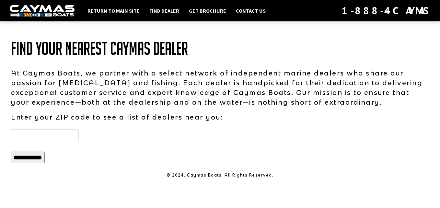
click at [77, 131] on input "text" at bounding box center [44, 136] width 67 height 12
type input "*****"
click at [20, 159] on input "**********" at bounding box center [28, 158] width 34 height 12
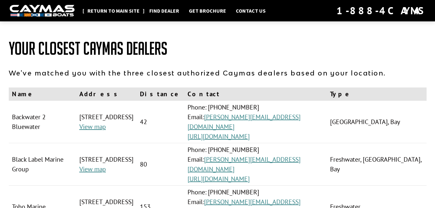
click at [124, 11] on link "Return to main site" at bounding box center [113, 10] width 59 height 8
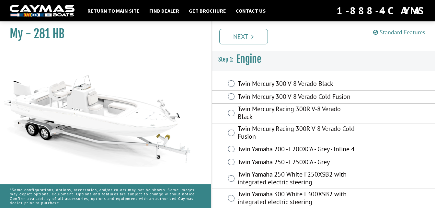
click at [300, 113] on label "Twin Mercury Racing 300R V-8 Verado Black" at bounding box center [297, 113] width 119 height 17
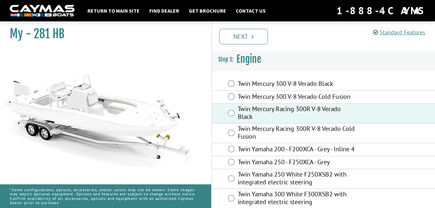
click at [321, 80] on label "Twin Mercury 300 V-8 Verado Black" at bounding box center [297, 84] width 119 height 9
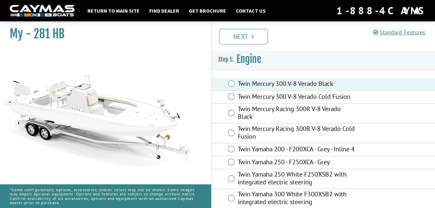
click at [324, 111] on label "Twin Mercury Racing 300R V-8 Verado Black" at bounding box center [297, 113] width 119 height 17
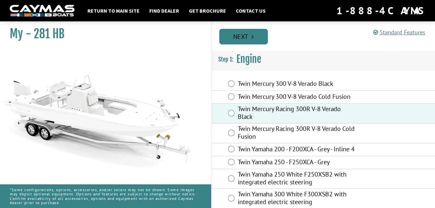
click at [240, 43] on link "Next" at bounding box center [244, 37] width 49 height 16
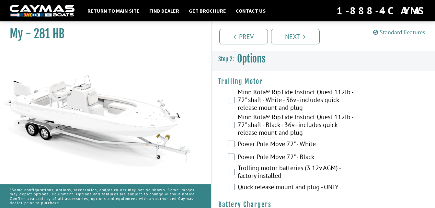
click at [286, 128] on label "Minn Kota® RipTide Instinct Quest 112lb - 72" shaft - Black - 36v - includes qu…" at bounding box center [297, 125] width 119 height 25
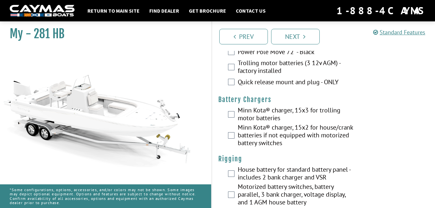
scroll to position [105, 0]
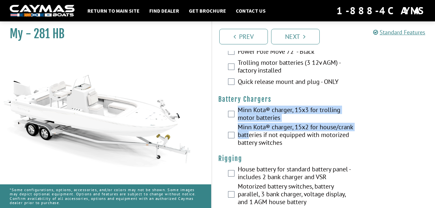
click at [230, 114] on fieldset "Please select option. Minn Kota® charger, 15x3 for trolling motor batteries Min…" at bounding box center [324, 127] width 211 height 42
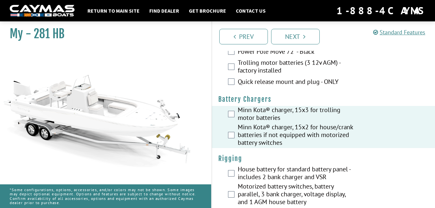
click at [340, 145] on label "Minn Kota® charger, 15x2 for house/crank batteries if not equipped with motoriz…" at bounding box center [297, 135] width 119 height 25
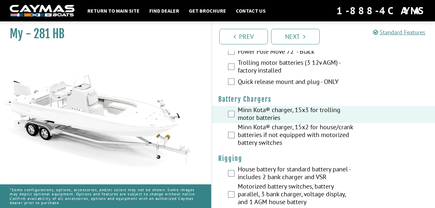
click at [294, 131] on label "Minn Kota® charger, 15x2 for house/crank batteries if not equipped with motoriz…" at bounding box center [297, 135] width 119 height 25
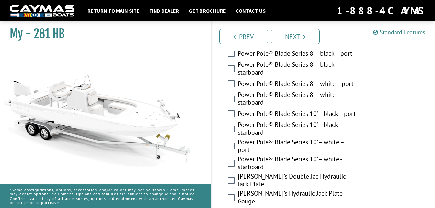
scroll to position [398, 0]
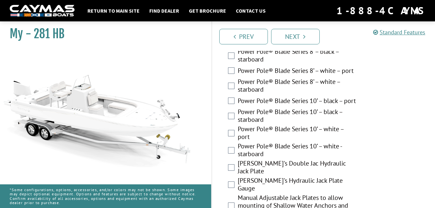
click at [300, 116] on label "Power Pole® Blade Series 10’ – black – starboard" at bounding box center [297, 116] width 119 height 17
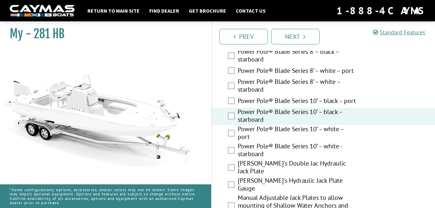
click at [300, 104] on label "Power Pole® Blade Series 10’ – black – port" at bounding box center [297, 101] width 119 height 9
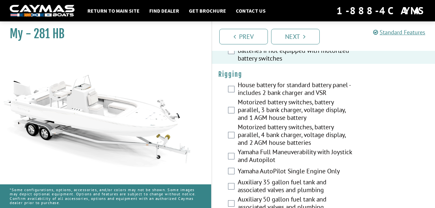
scroll to position [189, 0]
click at [296, 83] on label "House battery for standard battery panel - includes 2 bank charger and VSR" at bounding box center [297, 89] width 119 height 17
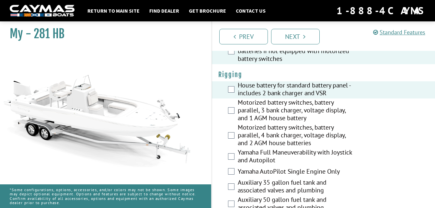
click at [276, 113] on label "Motorized battery switches, battery parallel, 3 bank charger, voltage display, …" at bounding box center [297, 111] width 119 height 25
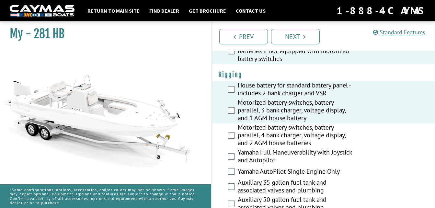
click at [290, 93] on label "House battery for standard battery panel - includes 2 bank charger and VSR" at bounding box center [297, 89] width 119 height 17
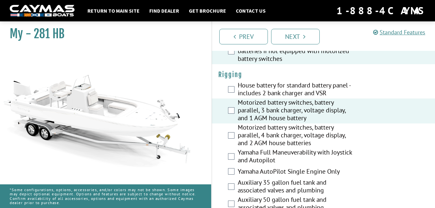
click at [291, 138] on label "Motorized battery switches, battery parallel, 4 bank charger, voltage display, …" at bounding box center [297, 136] width 119 height 25
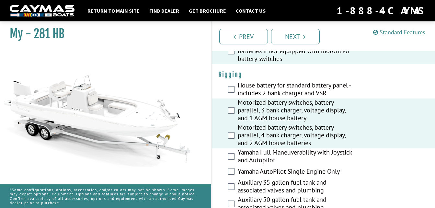
click at [293, 109] on label "Motorized battery switches, battery parallel, 3 bank charger, voltage display, …" at bounding box center [297, 111] width 119 height 25
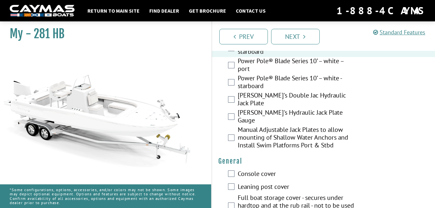
scroll to position [466, 0]
click at [280, 117] on label "[PERSON_NAME]'s Hydraulic Jack Plate Gauge" at bounding box center [297, 116] width 119 height 17
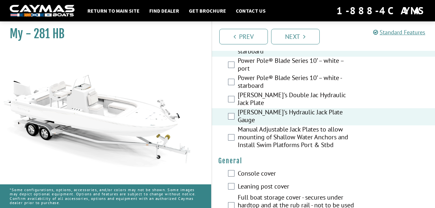
click at [284, 103] on label "[PERSON_NAME]'s Double Jac Hydraulic Jack Plate" at bounding box center [297, 99] width 119 height 17
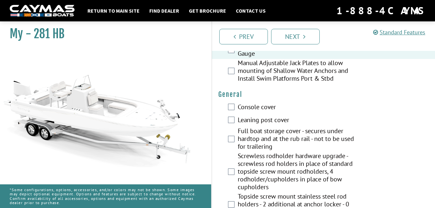
scroll to position [533, 0]
click at [265, 103] on label "Console cover" at bounding box center [297, 107] width 119 height 9
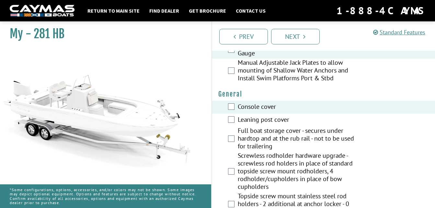
click at [265, 116] on label "Leaning post cover" at bounding box center [297, 120] width 119 height 9
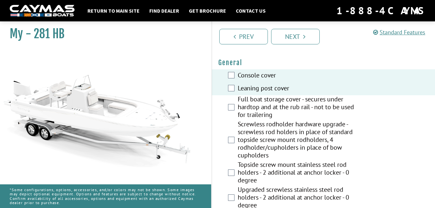
scroll to position [565, 0]
click at [290, 104] on label "Full boat storage cover - secures under hardtop and at the rub rail - not to be…" at bounding box center [297, 107] width 119 height 25
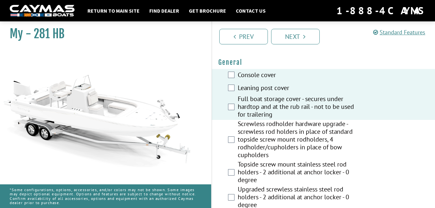
click at [292, 121] on label "Screwless rodholder hardware upgrade - screwless rod holders in place of standa…" at bounding box center [297, 140] width 119 height 41
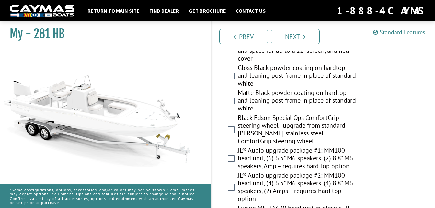
scroll to position [1023, 0]
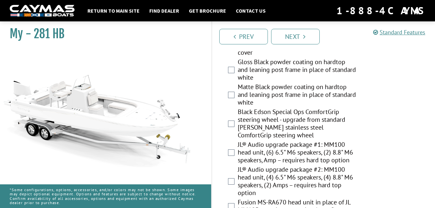
drag, startPoint x: 315, startPoint y: 115, endPoint x: 299, endPoint y: 113, distance: 16.0
click at [299, 113] on label "Black Edson Special Ops ComfortGrip steering wheel - upgrade from standard [PER…" at bounding box center [297, 124] width 119 height 33
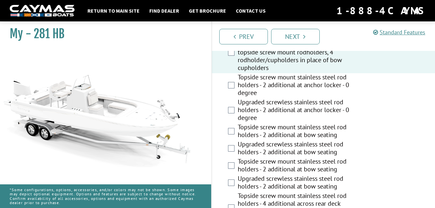
scroll to position [676, 0]
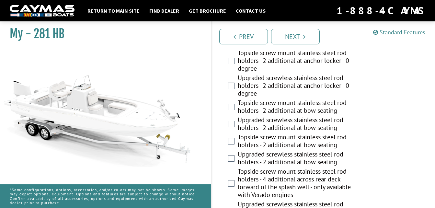
click at [326, 104] on label "Topside screw mount stainless steel rod holders - 2 additional at bow seating" at bounding box center [297, 107] width 119 height 17
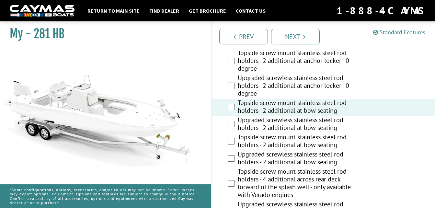
click at [323, 116] on label "Upgraded screwless stainless steel rod holders - 2 additional at bow seating" at bounding box center [297, 124] width 119 height 17
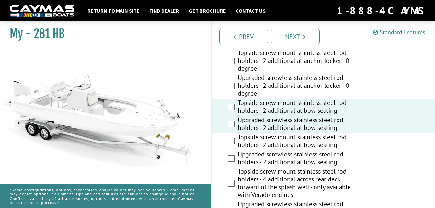
click at [323, 92] on label "Upgraded screwless stainless steel rod holders - 2 additional at anchor locker …" at bounding box center [297, 86] width 119 height 25
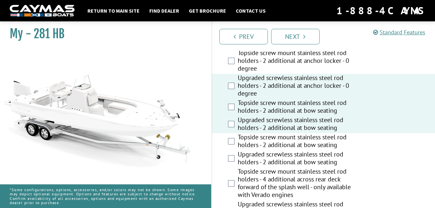
click at [323, 92] on label "Upgraded screwless stainless steel rod holders - 2 additional at anchor locker …" at bounding box center [297, 86] width 119 height 25
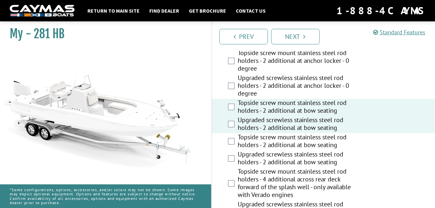
click at [322, 103] on label "Topside screw mount stainless steel rod holders - 2 additional at bow seating" at bounding box center [297, 107] width 119 height 17
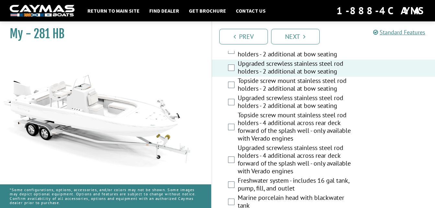
scroll to position [733, 0]
click at [320, 98] on label "Upgraded screwless stainless steel rod holders - 2 additional at bow seating" at bounding box center [297, 102] width 119 height 17
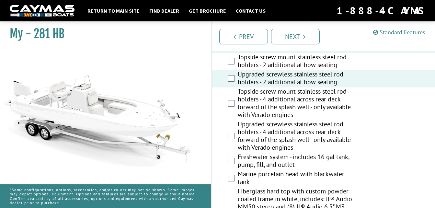
scroll to position [757, 0]
click at [294, 127] on label "Upgraded screwless stainless steel rod holders - 4 additional across rear deck …" at bounding box center [297, 136] width 119 height 33
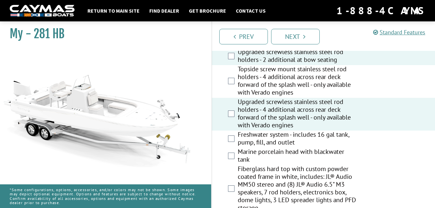
scroll to position [780, 0]
click at [302, 137] on label "Freshwater system - includes 16 gal tank, pump, fill, and outlet" at bounding box center [297, 138] width 119 height 17
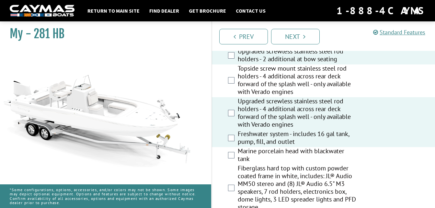
click at [303, 148] on label "Marine porcelain head with blackwater tank" at bounding box center [297, 155] width 119 height 17
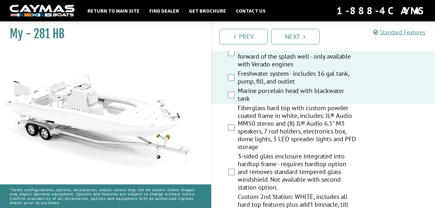
scroll to position [840, 0]
click at [312, 123] on label "Fiberglass hard top with custom powder coated frame in white, includes: JL® Aud…" at bounding box center [297, 128] width 119 height 48
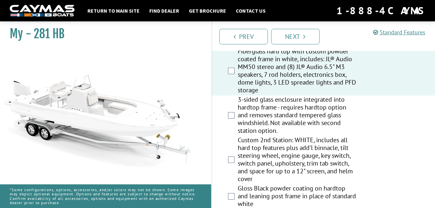
scroll to position [897, 0]
click at [294, 142] on label "Custom 2nd Station: WHITE, includes all hard top features plus add'l binnacle, …" at bounding box center [297, 160] width 119 height 48
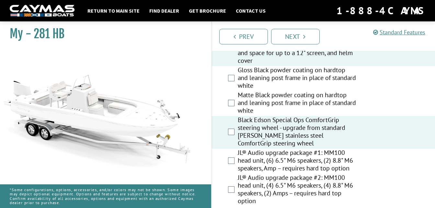
scroll to position [1016, 0]
click at [291, 116] on label "Black Edson Special Ops ComfortGrip steering wheel - upgrade from standard [PER…" at bounding box center [297, 131] width 119 height 33
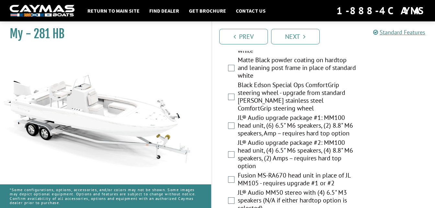
scroll to position [1052, 0]
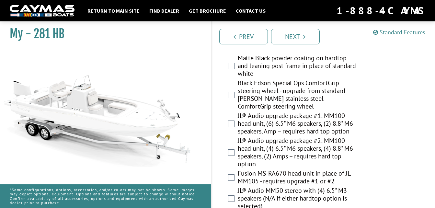
click at [286, 148] on label "JL® Audio upgrade package #2: MM100 head unit, (4) 6.5" M6 speakers, (4) 8.8" M…" at bounding box center [297, 153] width 119 height 33
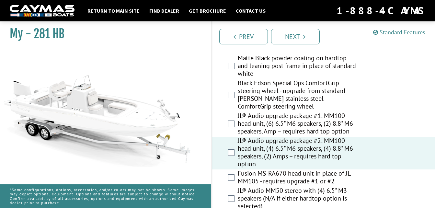
click at [314, 174] on label "Fusion MS-RA670 head unit in place of JL MM105 - requires upgrade #1 or #2" at bounding box center [297, 178] width 119 height 17
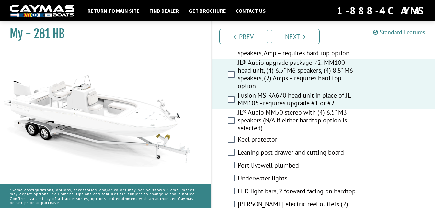
scroll to position [1132, 0]
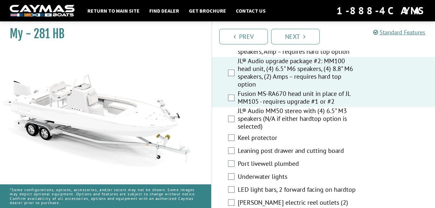
click at [277, 134] on label "Keel protector" at bounding box center [297, 138] width 119 height 9
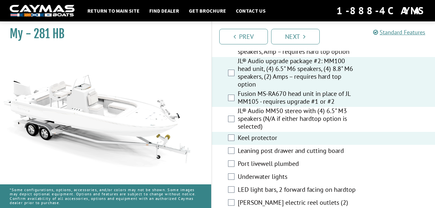
click at [282, 147] on label "Leaning post drawer and cutting board" at bounding box center [297, 151] width 119 height 9
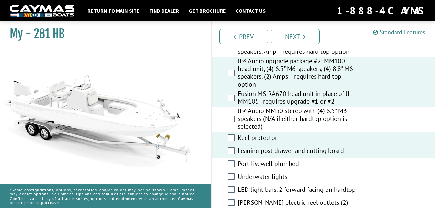
click at [279, 160] on label "Port livewell plumbed" at bounding box center [297, 164] width 119 height 9
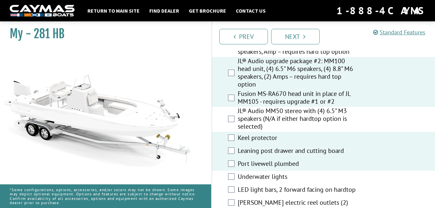
click at [275, 173] on label "Underwater lights" at bounding box center [297, 177] width 119 height 9
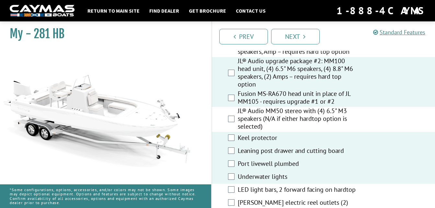
click at [273, 186] on label "LED light bars, 2 forward facing on hardtop" at bounding box center [297, 190] width 119 height 9
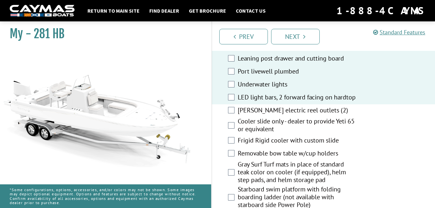
scroll to position [1227, 0]
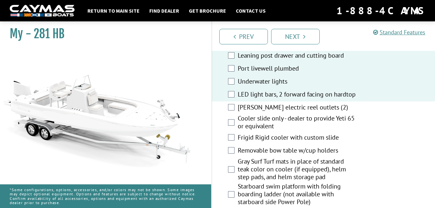
click at [280, 106] on label "[PERSON_NAME] electric reel outlets (2)" at bounding box center [297, 107] width 119 height 9
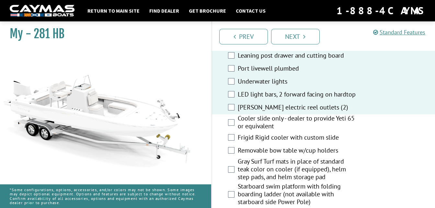
click at [278, 123] on label "Cooler slide only - dealer to provide Yeti 65 or equivalent" at bounding box center [297, 122] width 119 height 17
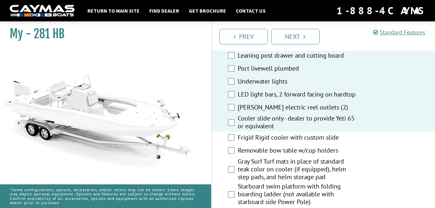
click at [284, 138] on label "Frigid Rigid cooler with custom slide" at bounding box center [297, 138] width 119 height 9
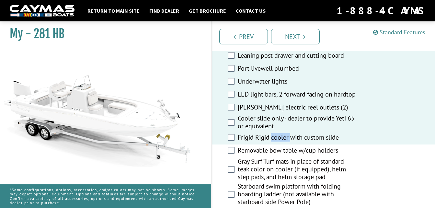
click at [284, 138] on label "Frigid Rigid cooler with custom slide" at bounding box center [297, 138] width 119 height 9
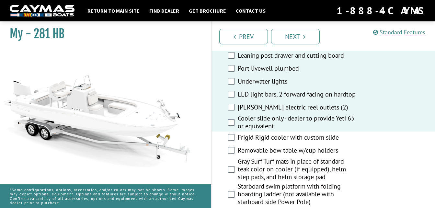
drag, startPoint x: 284, startPoint y: 138, endPoint x: 303, endPoint y: 139, distance: 18.8
click at [303, 139] on label "Frigid Rigid cooler with custom slide" at bounding box center [297, 138] width 119 height 9
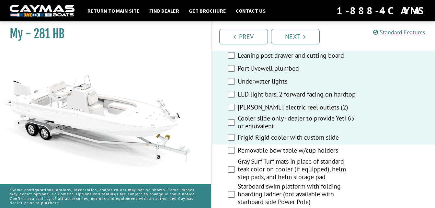
click at [297, 153] on label "Removable bow table w/cup holders" at bounding box center [297, 151] width 119 height 9
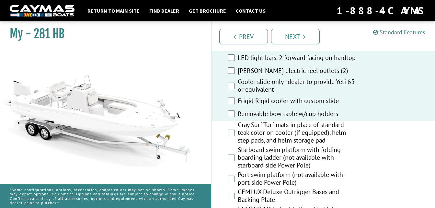
scroll to position [1264, 0]
click at [301, 137] on label "Gray Surf Turf mats in place of standard teak color on cooler (if equipped), he…" at bounding box center [297, 133] width 119 height 25
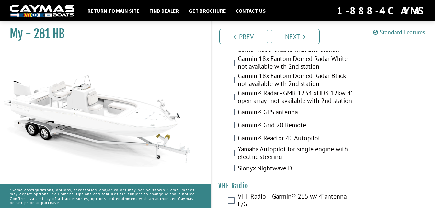
scroll to position [2319, 0]
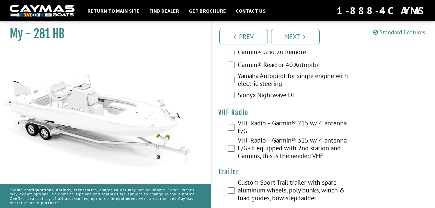
click at [283, 182] on label "Custom Sport Trail trailer with spare aluminum wheels, poly bunks, winch & load…" at bounding box center [297, 191] width 119 height 25
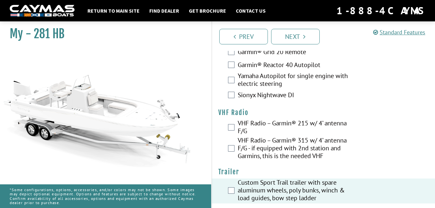
click at [260, 137] on label "VHF Radio – Garmin® 315 w/ 4’ antenna F/G - if equipped with 2nd station and Ga…" at bounding box center [297, 149] width 119 height 25
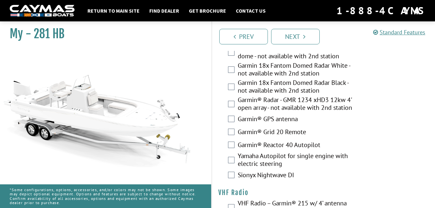
scroll to position [2239, 0]
click at [281, 128] on label "Garmin® Grid 20 Remote" at bounding box center [297, 132] width 119 height 9
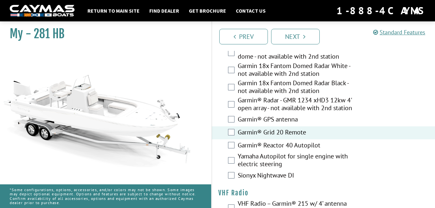
click at [282, 115] on label "Garmin® GPS antenna" at bounding box center [297, 119] width 119 height 9
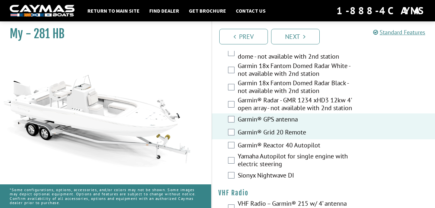
click at [286, 99] on label "Garmin® Radar - GMR 1234 xHD3 12kw 4' open array - not available with 2nd stati…" at bounding box center [297, 104] width 119 height 17
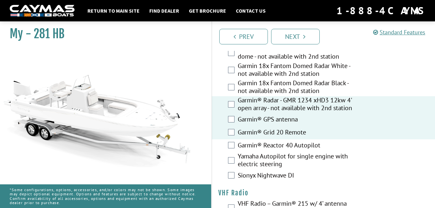
click at [286, 99] on label "Garmin® Radar - GMR 1234 xHD3 12kw 4' open array - not available with 2nd stati…" at bounding box center [297, 104] width 119 height 17
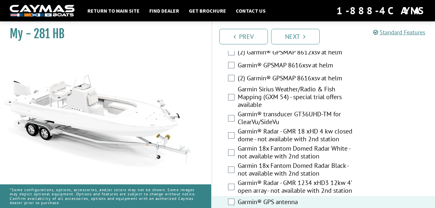
scroll to position [2156, 0]
click at [304, 35] on icon "Pagination" at bounding box center [305, 36] width 2 height 6
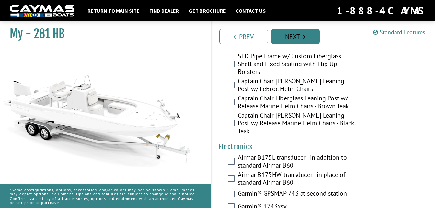
scroll to position [1929, 0]
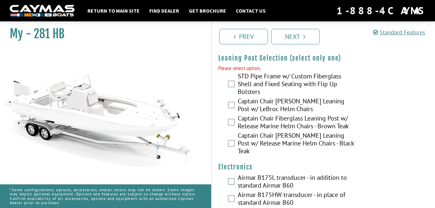
click at [295, 136] on label "Captain Chair [PERSON_NAME] Leaning Post w/ Release Marine Helm Chairs - Black …" at bounding box center [297, 144] width 119 height 25
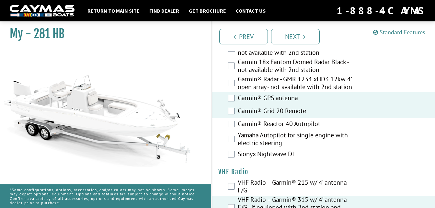
scroll to position [2268, 0]
click at [300, 34] on link "Next" at bounding box center [295, 37] width 49 height 16
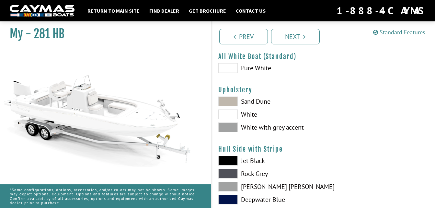
scroll to position [25, 0]
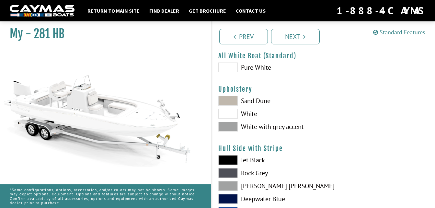
click at [259, 100] on label "Sand Dune" at bounding box center [268, 101] width 99 height 10
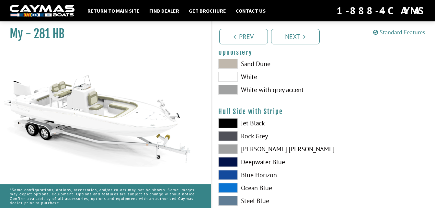
scroll to position [63, 0]
click at [248, 125] on label "Jet Black" at bounding box center [268, 123] width 99 height 10
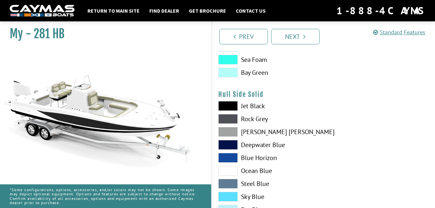
scroll to position [243, 0]
click at [248, 108] on label "Jet Black" at bounding box center [268, 106] width 99 height 10
click at [250, 143] on label "Deepwater Blue" at bounding box center [268, 145] width 99 height 10
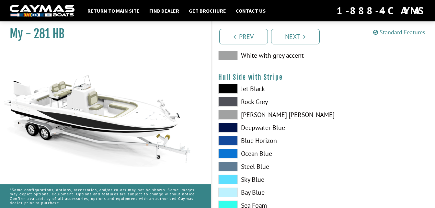
scroll to position [96, 0]
click at [241, 92] on label "Jet Black" at bounding box center [268, 89] width 99 height 10
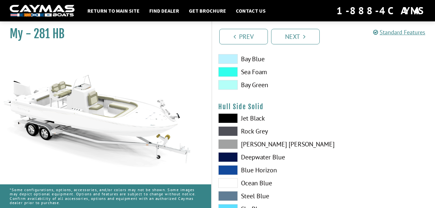
scroll to position [231, 0]
click at [253, 156] on label "Deepwater Blue" at bounding box center [268, 157] width 99 height 10
click at [230, 156] on span at bounding box center [228, 157] width 19 height 10
click at [228, 143] on span at bounding box center [228, 144] width 19 height 10
click at [228, 133] on span at bounding box center [228, 131] width 19 height 10
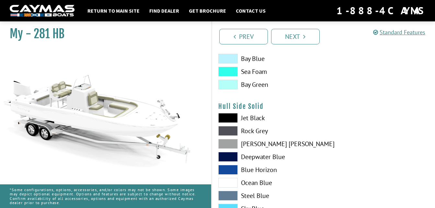
click at [252, 155] on label "Deepwater Blue" at bounding box center [268, 157] width 99 height 10
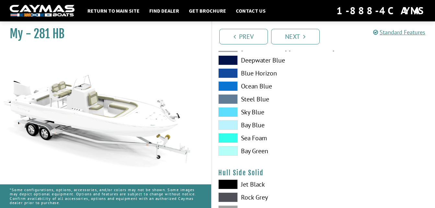
scroll to position [163, 0]
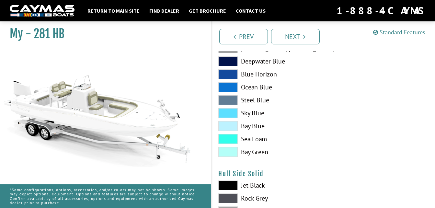
click at [257, 71] on label "Blue Horizon" at bounding box center [268, 74] width 99 height 10
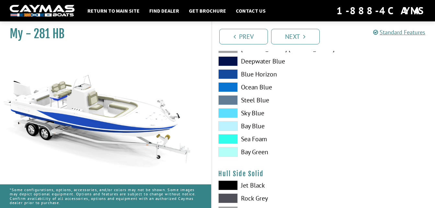
click at [261, 58] on label "Deepwater Blue" at bounding box center [268, 61] width 99 height 10
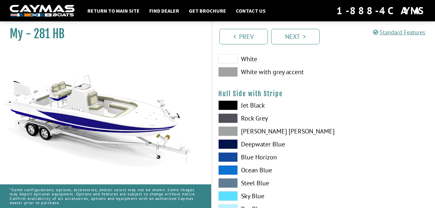
scroll to position [80, 0]
click at [256, 105] on label "Jet Black" at bounding box center [268, 106] width 99 height 10
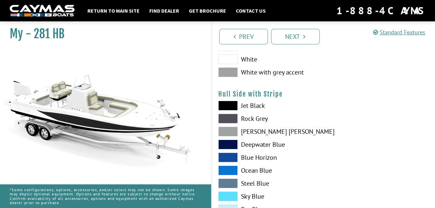
click at [254, 115] on label "Rock Grey" at bounding box center [268, 119] width 99 height 10
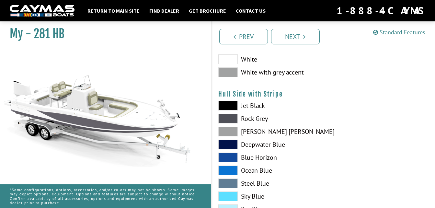
click at [254, 128] on label "[PERSON_NAME] [PERSON_NAME]" at bounding box center [268, 132] width 99 height 10
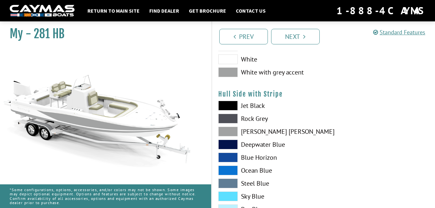
click at [251, 146] on label "Deepwater Blue" at bounding box center [268, 145] width 99 height 10
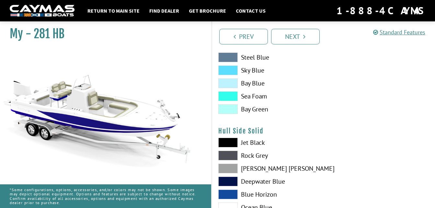
scroll to position [230, 0]
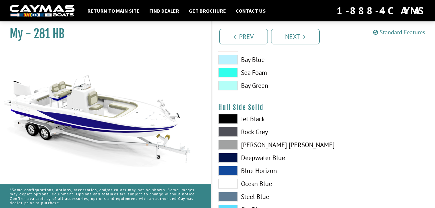
click at [249, 158] on label "Deepwater Blue" at bounding box center [268, 158] width 99 height 10
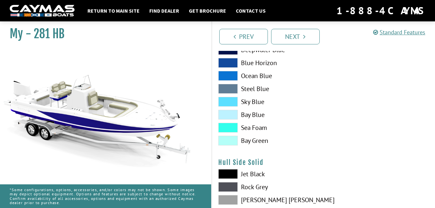
scroll to position [174, 0]
click at [258, 54] on label "Deepwater Blue" at bounding box center [268, 50] width 99 height 10
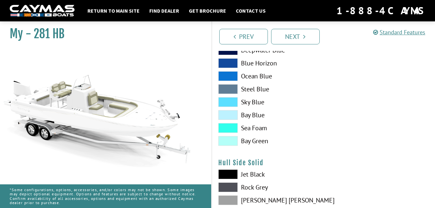
click at [258, 54] on label "Deepwater Blue" at bounding box center [268, 50] width 99 height 10
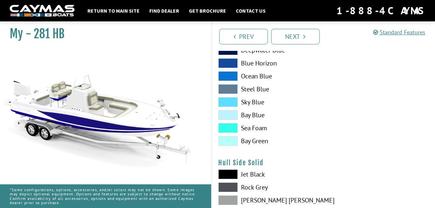
scroll to position [166, 0]
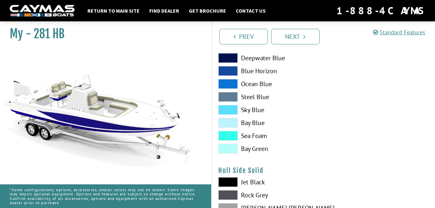
click at [256, 67] on label "Blue Horizon" at bounding box center [268, 71] width 99 height 10
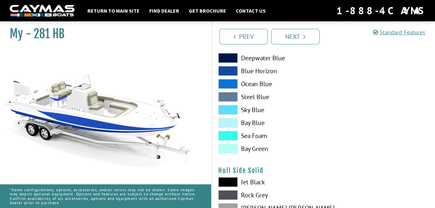
click at [256, 67] on label "Blue Horizon" at bounding box center [268, 71] width 99 height 10
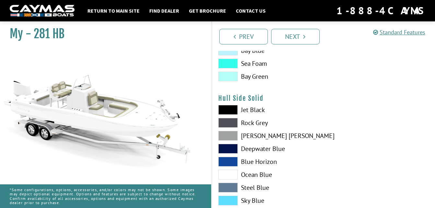
scroll to position [239, 0]
click at [254, 149] on label "Deepwater Blue" at bounding box center [268, 149] width 99 height 10
click at [258, 107] on label "Jet Black" at bounding box center [268, 110] width 99 height 10
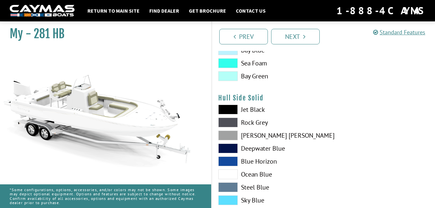
drag, startPoint x: 258, startPoint y: 107, endPoint x: 234, endPoint y: 107, distance: 24.0
click at [234, 107] on span at bounding box center [228, 110] width 19 height 10
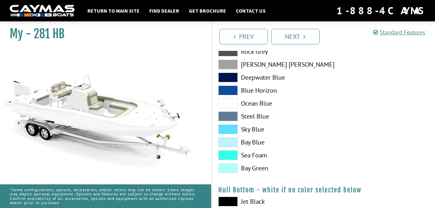
scroll to position [310, 0]
click at [230, 165] on span at bounding box center [228, 168] width 19 height 10
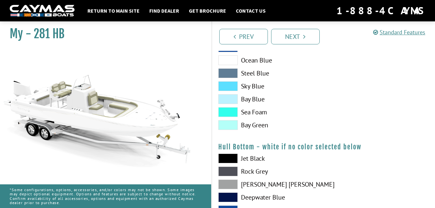
scroll to position [363, 0]
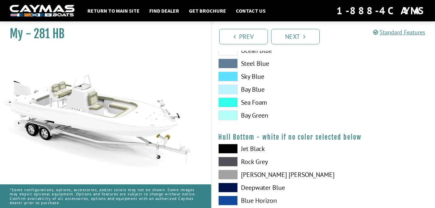
click at [244, 150] on label "Jet Black" at bounding box center [268, 149] width 99 height 10
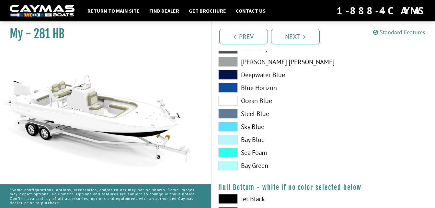
scroll to position [312, 0]
click at [261, 74] on label "Deepwater Blue" at bounding box center [268, 75] width 99 height 10
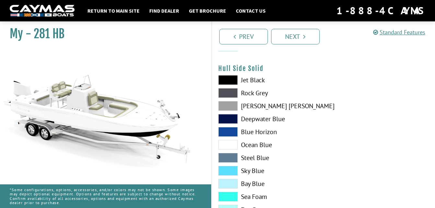
scroll to position [261, 0]
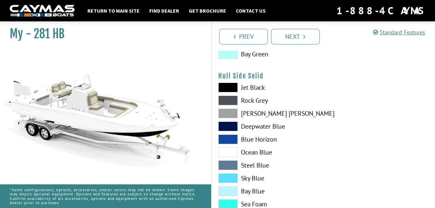
click at [255, 85] on label "Jet Black" at bounding box center [268, 88] width 99 height 10
drag, startPoint x: 255, startPoint y: 85, endPoint x: 230, endPoint y: 88, distance: 25.8
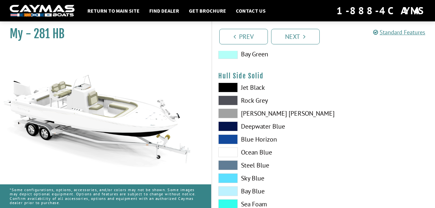
click at [230, 88] on span at bounding box center [228, 88] width 19 height 10
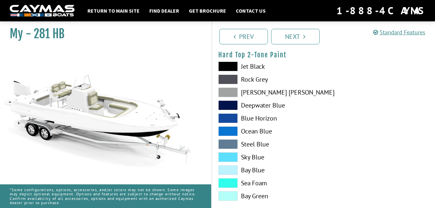
scroll to position [609, 0]
click at [258, 118] on label "Blue Horizon" at bounding box center [268, 118] width 99 height 10
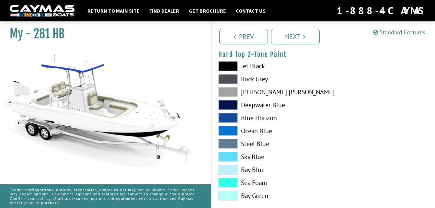
click at [259, 106] on label "Deepwater Blue" at bounding box center [268, 105] width 99 height 10
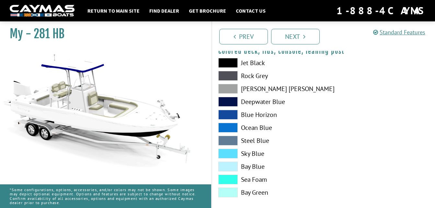
scroll to position [774, 0]
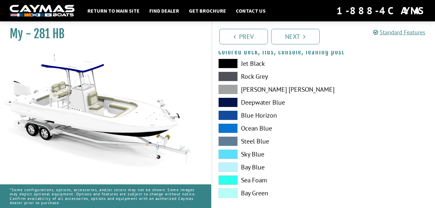
click at [241, 63] on label "Jet Black" at bounding box center [268, 64] width 99 height 10
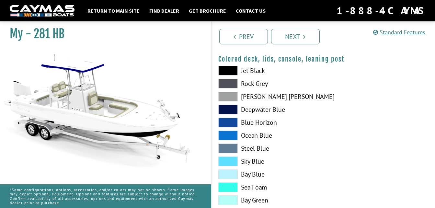
scroll to position [767, 0]
click at [258, 70] on label "Jet Black" at bounding box center [268, 71] width 99 height 10
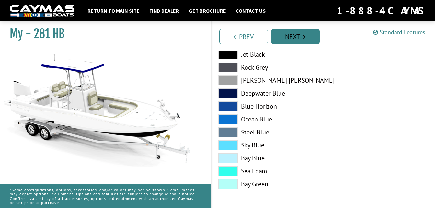
click at [296, 35] on link "Next" at bounding box center [295, 37] width 49 height 16
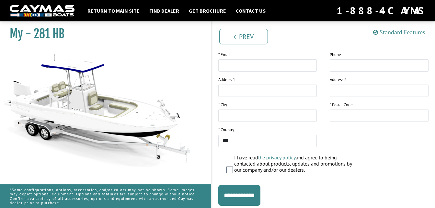
scroll to position [152, 0]
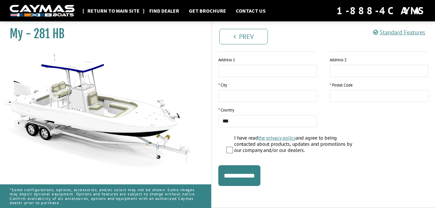
click at [125, 9] on link "Return to main site" at bounding box center [113, 10] width 59 height 8
